Goal: Check status

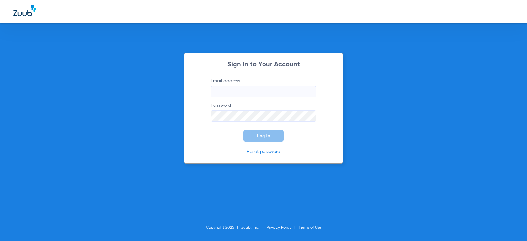
click at [247, 93] on input "Email address" at bounding box center [263, 91] width 105 height 11
click at [260, 92] on input "Email address" at bounding box center [263, 91] width 105 height 11
click at [273, 93] on input "ayeshahussain24" at bounding box center [263, 91] width 105 height 11
type input "[EMAIL_ADDRESS][DOMAIN_NAME]"
click at [243, 130] on button "Log In" at bounding box center [263, 136] width 40 height 12
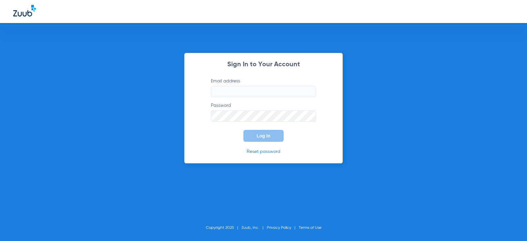
click at [253, 87] on input "Email address" at bounding box center [263, 91] width 105 height 11
click at [249, 90] on input "Email address" at bounding box center [263, 91] width 105 height 11
type input "[EMAIL_ADDRESS][DOMAIN_NAME]"
click at [263, 134] on span "Log In" at bounding box center [264, 135] width 14 height 5
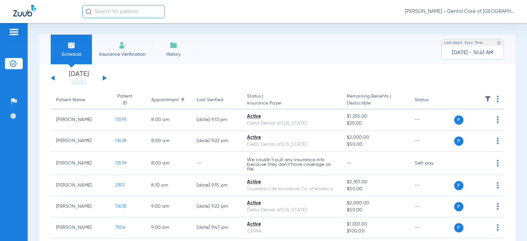
click at [16, 31] on img at bounding box center [14, 32] width 11 height 8
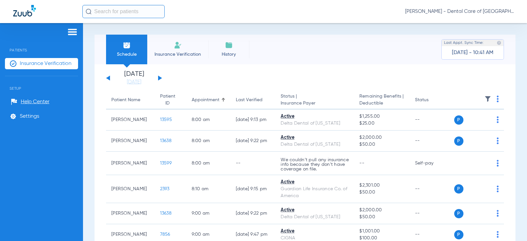
click at [214, 54] on span "History" at bounding box center [228, 54] width 31 height 7
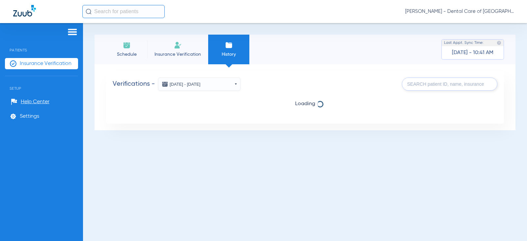
drag, startPoint x: 91, startPoint y: 46, endPoint x: 98, endPoint y: 46, distance: 7.6
click at [93, 46] on div "Schedule Insurance Verification History Last Appt. Sync Time: Today - 10:41 AM …" at bounding box center [305, 132] width 444 height 218
click at [106, 46] on li "Schedule" at bounding box center [126, 50] width 41 height 30
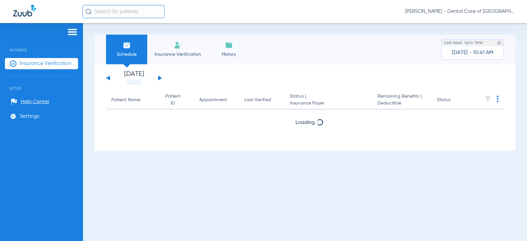
click at [110, 47] on li "Schedule" at bounding box center [126, 50] width 41 height 30
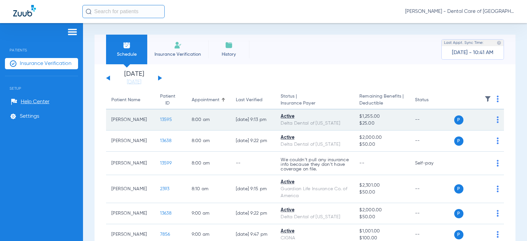
click at [332, 120] on div "Active" at bounding box center [315, 116] width 68 height 7
click at [295, 119] on div "Active" at bounding box center [315, 116] width 68 height 7
click at [294, 119] on div "Active" at bounding box center [315, 116] width 68 height 7
click at [128, 121] on td "Alexander Garcia" at bounding box center [130, 119] width 49 height 21
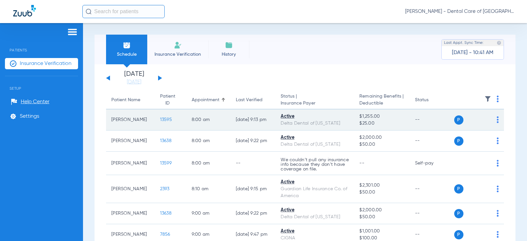
click at [160, 122] on span "13595" at bounding box center [166, 119] width 12 height 5
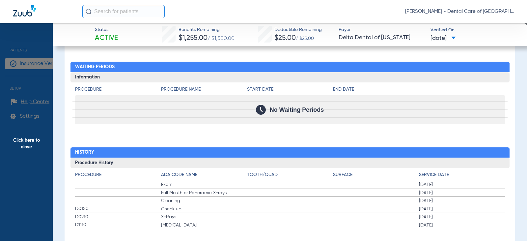
scroll to position [754, 0]
